Goal: Task Accomplishment & Management: Manage account settings

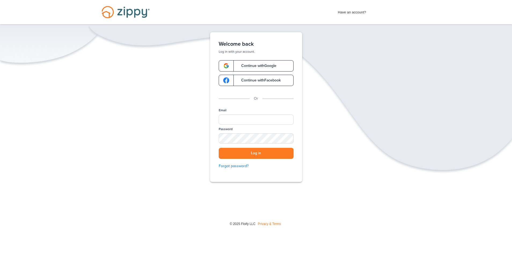
drag, startPoint x: 247, startPoint y: 114, endPoint x: 246, endPoint y: 118, distance: 4.1
click at [247, 116] on div "Email" at bounding box center [256, 117] width 75 height 19
click at [245, 120] on input "Email" at bounding box center [256, 119] width 75 height 10
type input "**********"
click at [219, 148] on button "Log in" at bounding box center [256, 153] width 75 height 11
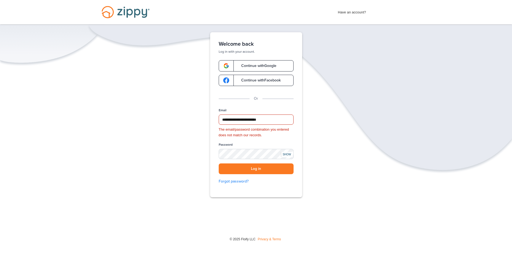
click at [286, 155] on div "SHOW" at bounding box center [287, 154] width 12 height 5
click at [219, 163] on button "Log in" at bounding box center [256, 168] width 75 height 11
click at [255, 174] on div "**********" at bounding box center [256, 148] width 75 height 81
click at [219, 163] on button "Log in" at bounding box center [256, 168] width 75 height 11
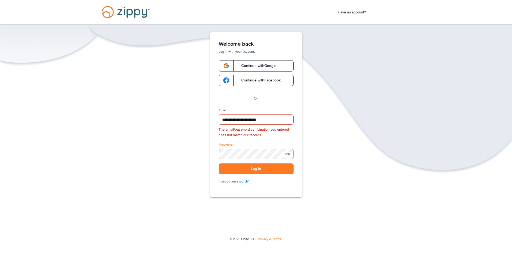
click at [219, 163] on button "Log in" at bounding box center [256, 168] width 75 height 11
click at [267, 168] on button "Log in" at bounding box center [256, 168] width 75 height 11
click at [256, 168] on button "Log in" at bounding box center [256, 168] width 75 height 11
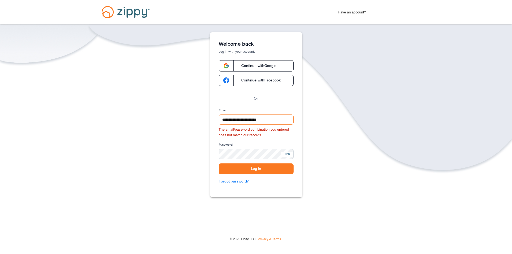
click at [284, 118] on input "**********" at bounding box center [256, 119] width 75 height 10
click at [270, 173] on button "Log in" at bounding box center [256, 168] width 75 height 11
click at [272, 171] on button "Log in" at bounding box center [256, 168] width 75 height 11
click at [239, 181] on link "Forgot password?" at bounding box center [256, 181] width 75 height 6
